Goal: Information Seeking & Learning: Learn about a topic

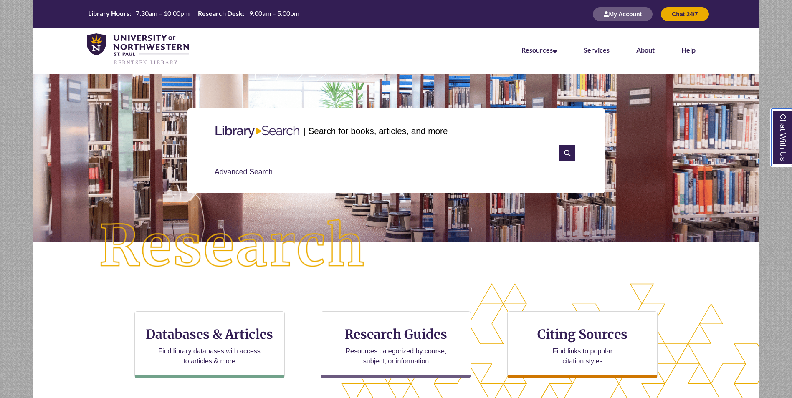
click at [782, 151] on link "Chat With Us" at bounding box center [781, 137] width 21 height 57
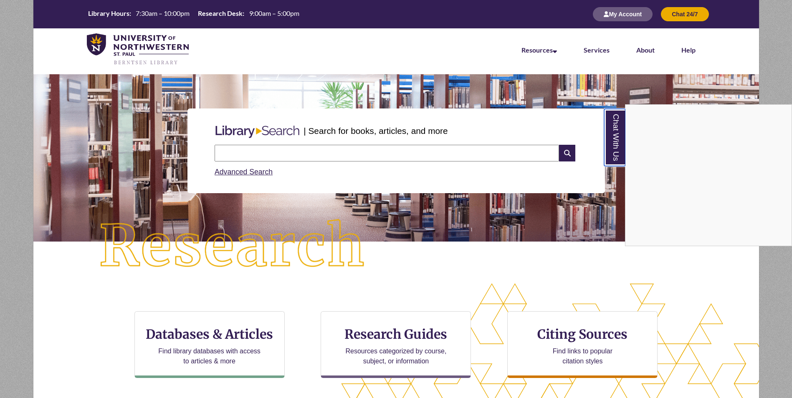
click at [618, 141] on link "Chat With Us" at bounding box center [614, 137] width 21 height 57
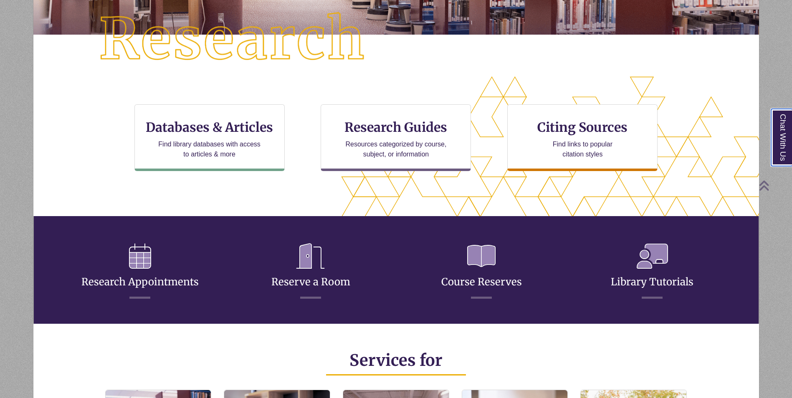
scroll to position [250, 0]
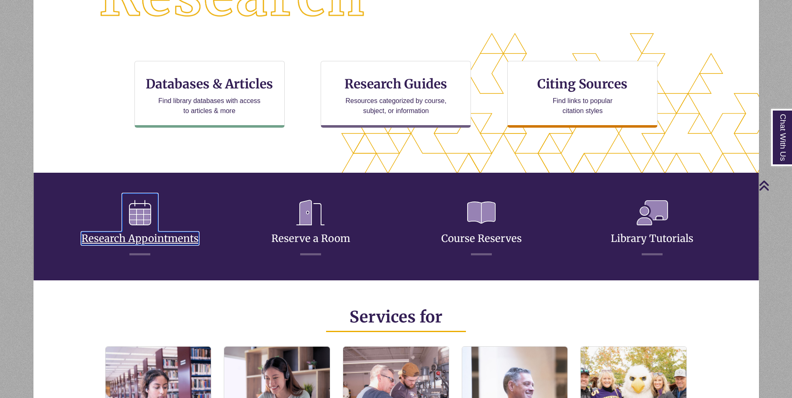
click at [152, 239] on link "Research Appointments" at bounding box center [139, 228] width 117 height 33
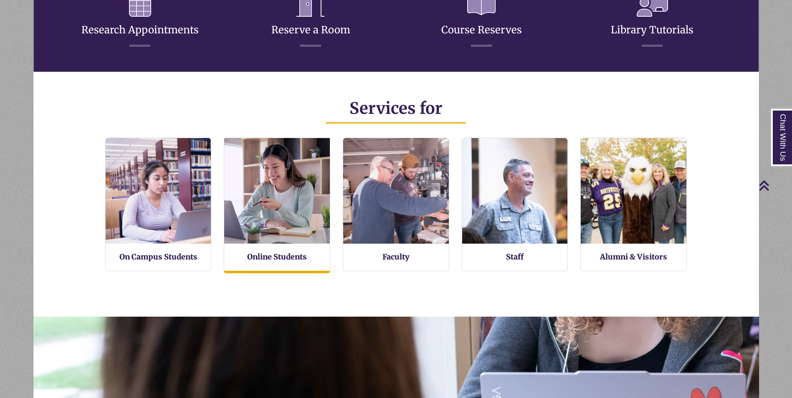
scroll to position [200, 726]
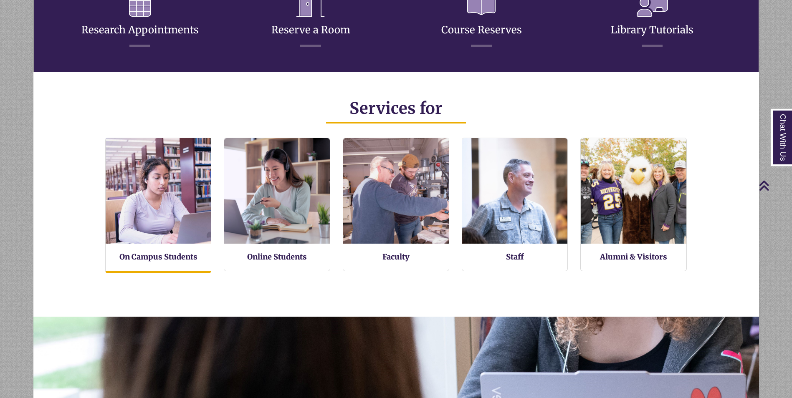
click at [123, 207] on img at bounding box center [158, 191] width 116 height 116
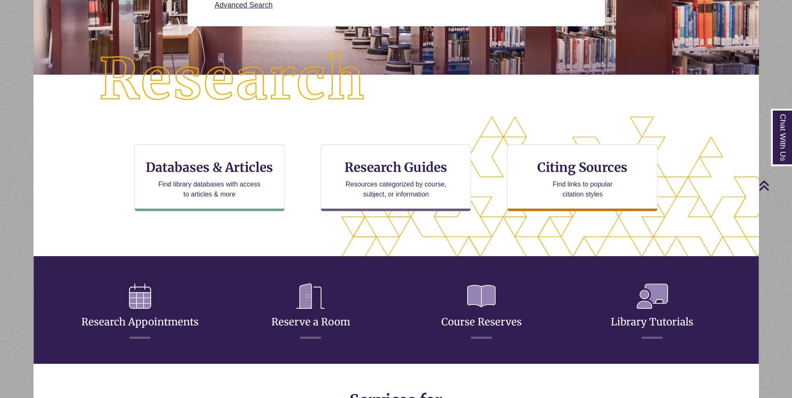
scroll to position [0, 0]
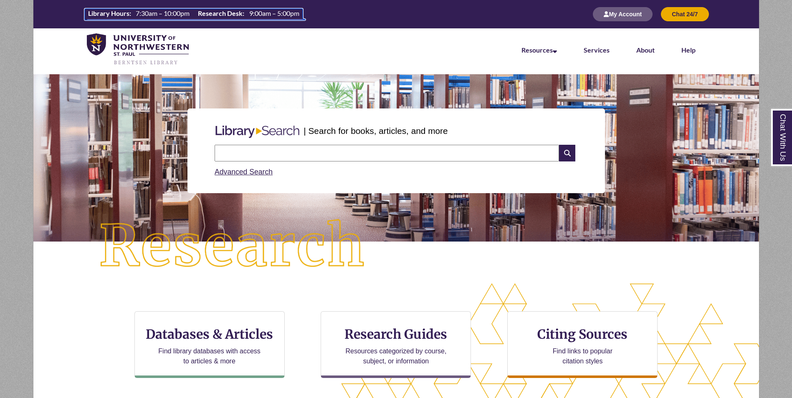
click at [190, 15] on td "7:30am – 10:00pm" at bounding box center [162, 13] width 61 height 9
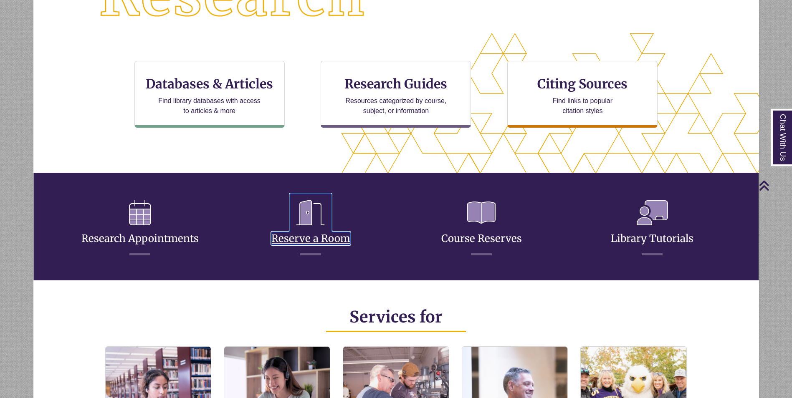
click at [319, 235] on link "Reserve a Room" at bounding box center [310, 228] width 79 height 33
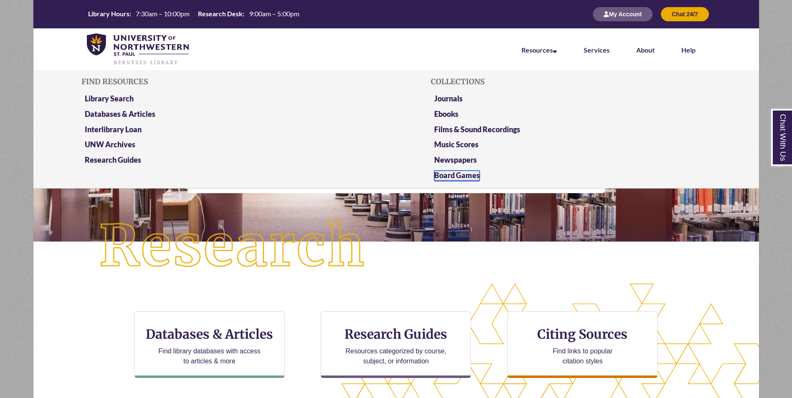
click at [459, 177] on link "Board Games" at bounding box center [457, 176] width 46 height 10
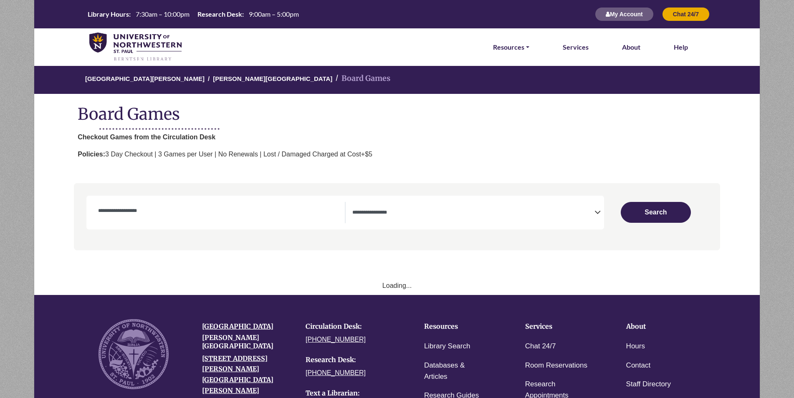
select select "Number of Players"
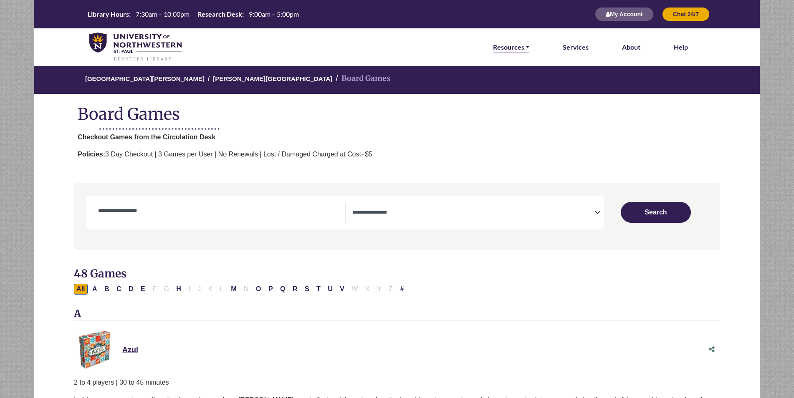
click at [507, 48] on link "Resources" at bounding box center [511, 47] width 36 height 11
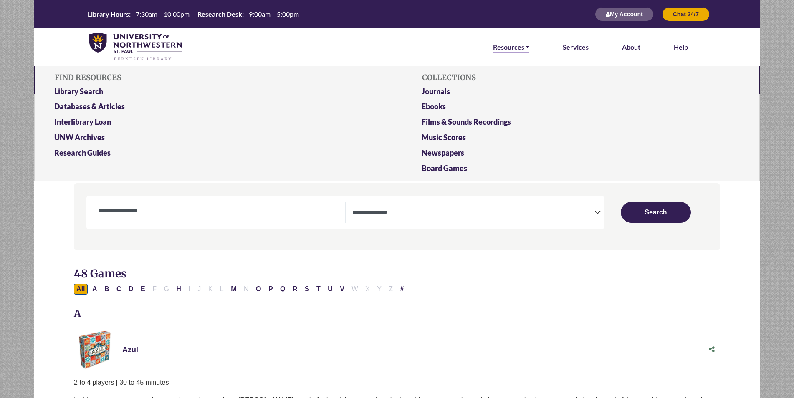
click at [507, 48] on link "Resources" at bounding box center [511, 47] width 36 height 11
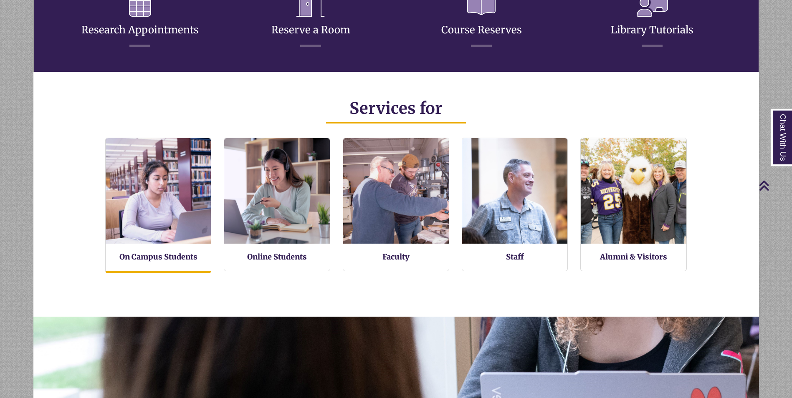
scroll to position [200, 726]
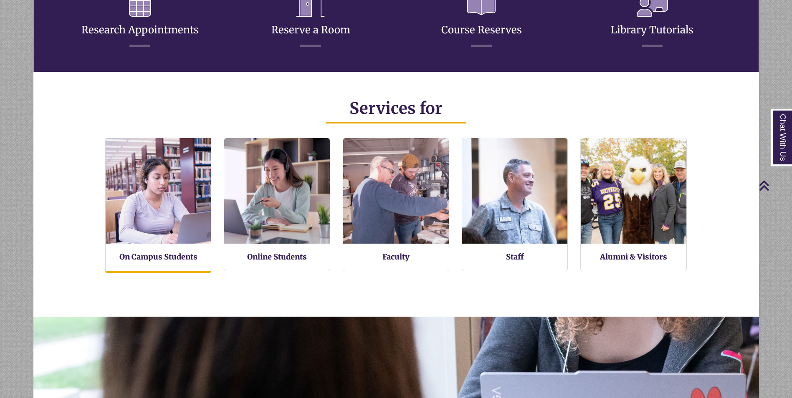
click at [171, 220] on img at bounding box center [158, 191] width 116 height 116
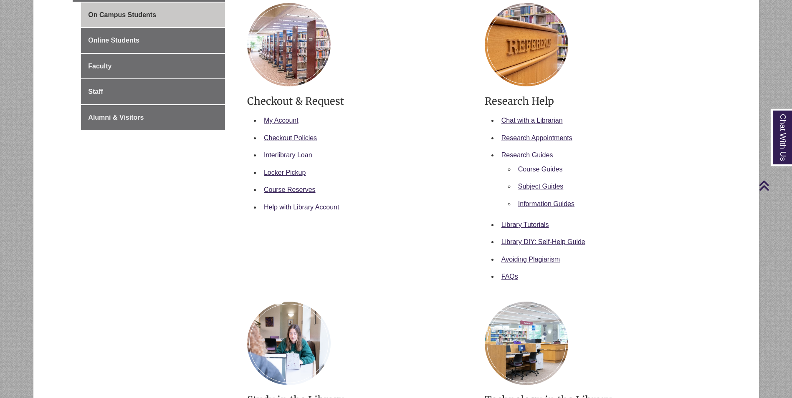
scroll to position [42, 0]
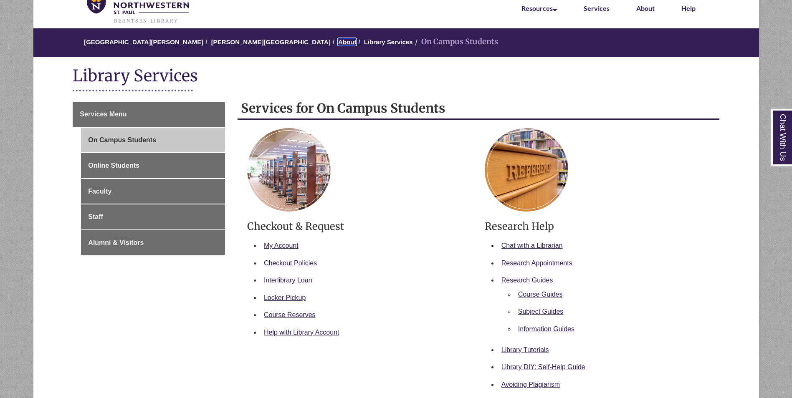
click at [338, 42] on link "About" at bounding box center [347, 41] width 18 height 7
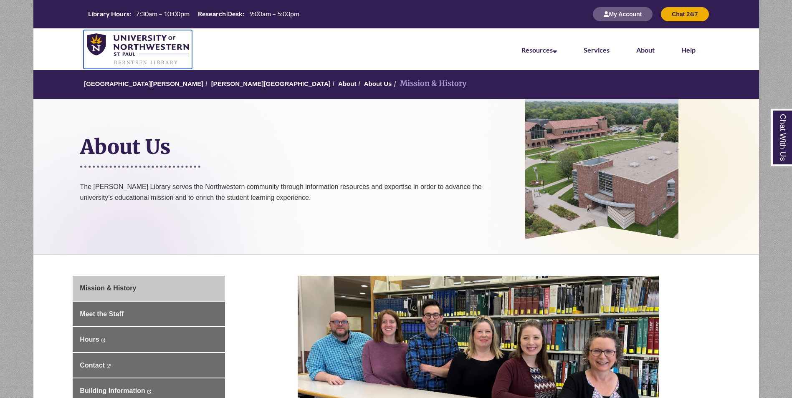
click at [161, 43] on img at bounding box center [138, 49] width 102 height 33
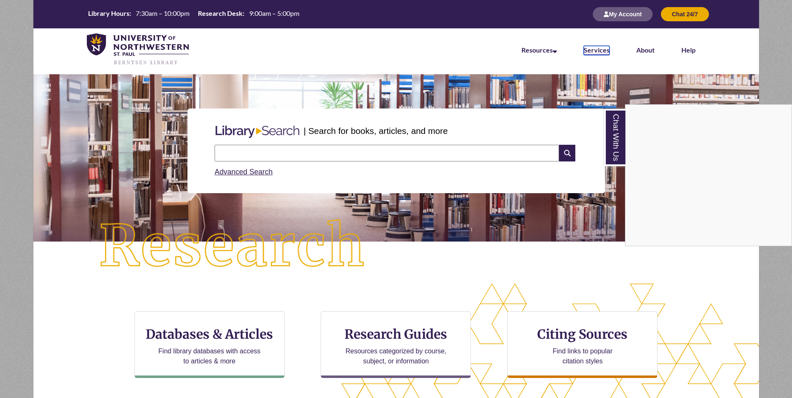
click at [600, 48] on link "Services" at bounding box center [597, 50] width 26 height 9
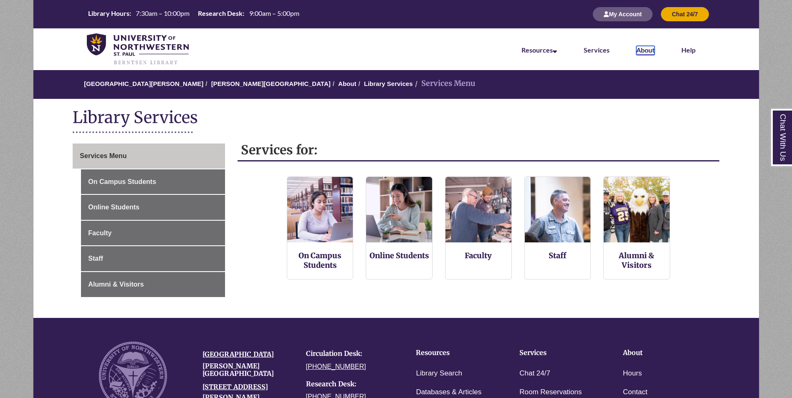
click at [650, 50] on link "About" at bounding box center [645, 50] width 18 height 9
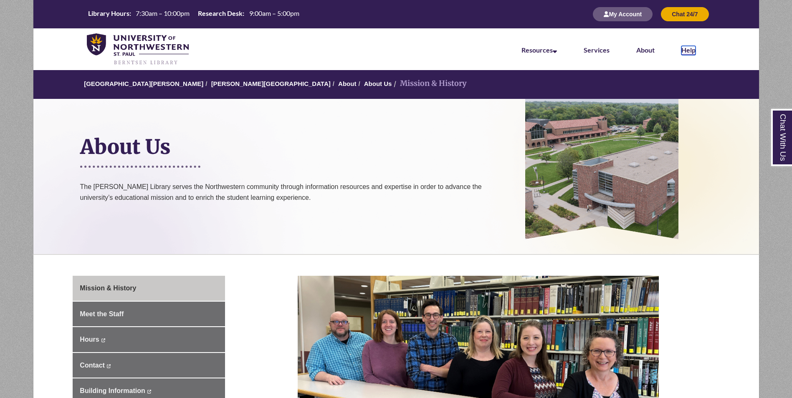
click at [686, 50] on link "Help" at bounding box center [688, 50] width 14 height 9
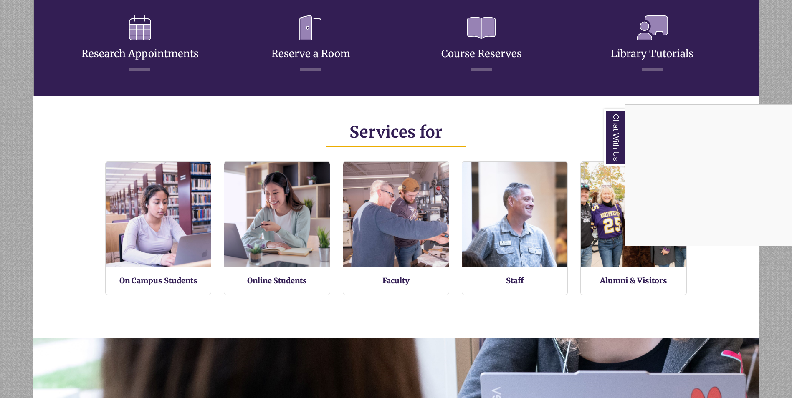
scroll to position [459, 0]
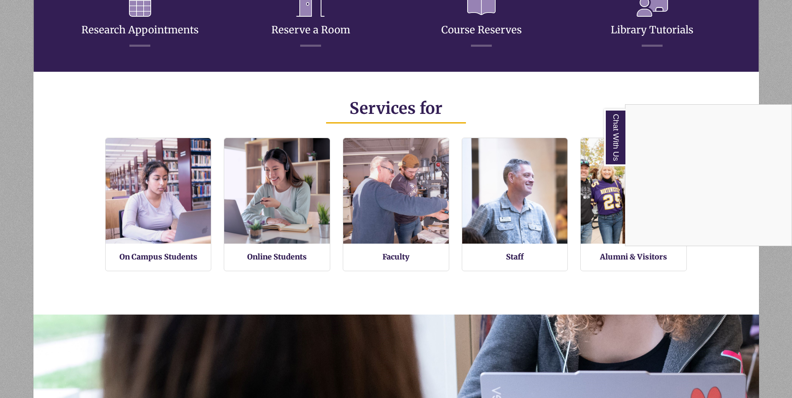
click at [183, 253] on div "Chat With Us" at bounding box center [396, 199] width 792 height 398
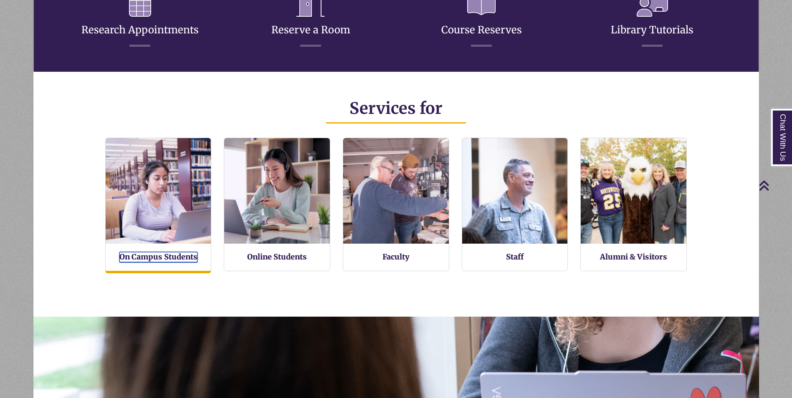
click at [183, 254] on link "On Campus Students" at bounding box center [158, 257] width 78 height 10
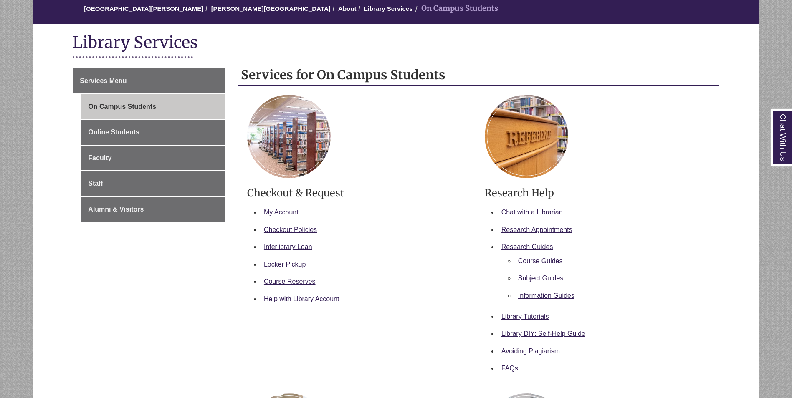
scroll to position [83, 0]
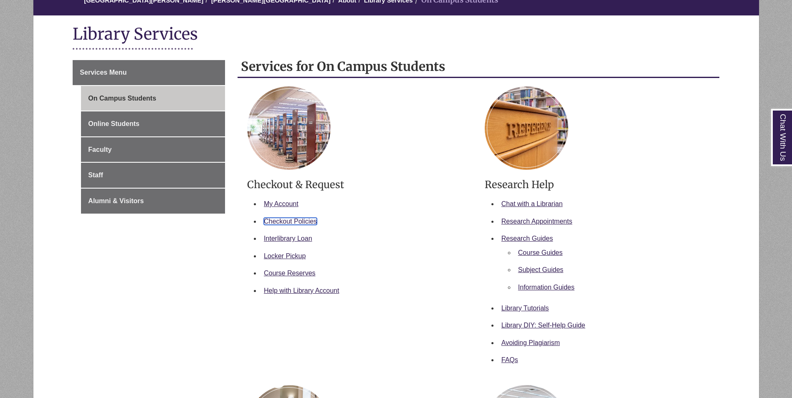
click at [303, 220] on link "Checkout Policies" at bounding box center [290, 221] width 53 height 7
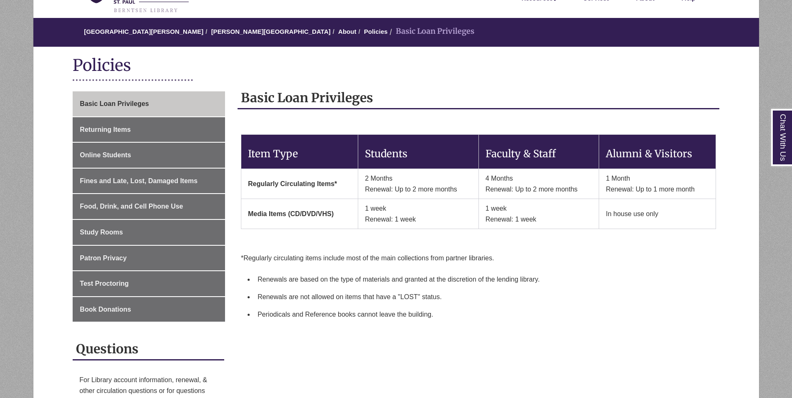
scroll to position [125, 0]
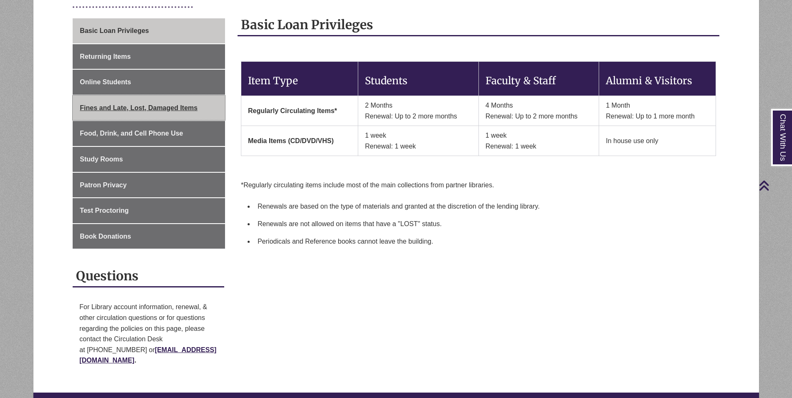
click at [180, 106] on span "Fines and Late, Lost, Damaged Items" at bounding box center [139, 107] width 118 height 7
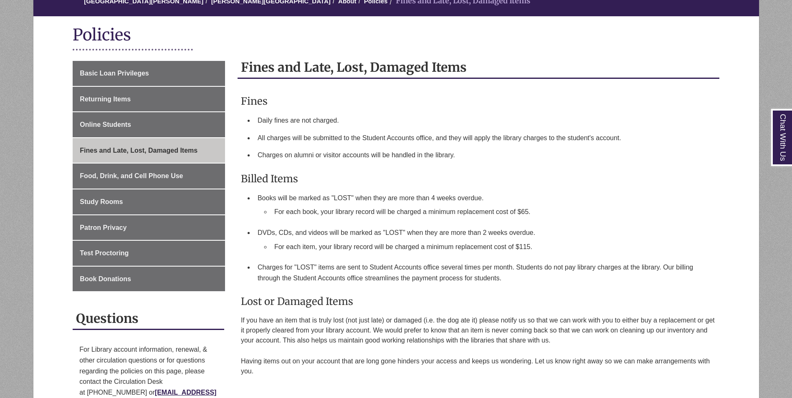
scroll to position [83, 0]
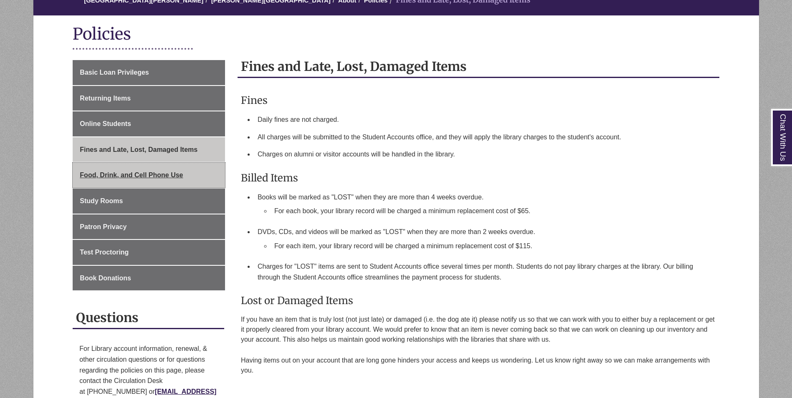
click at [139, 175] on span "Food, Drink, and Cell Phone Use" at bounding box center [131, 175] width 103 height 7
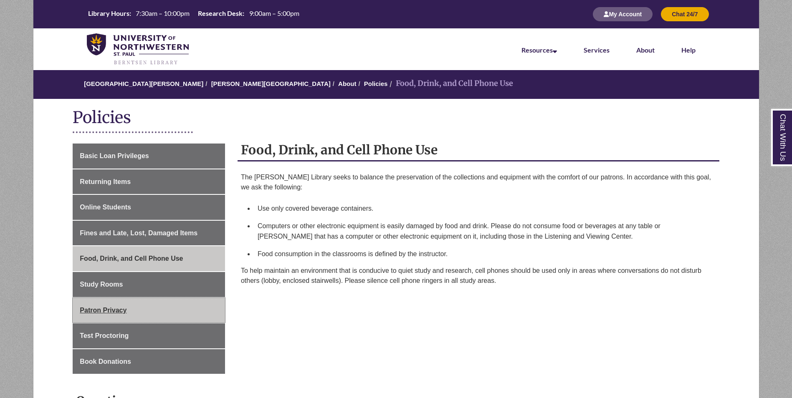
click at [149, 309] on link "Patron Privacy" at bounding box center [149, 310] width 152 height 25
